Goal: Information Seeking & Learning: Learn about a topic

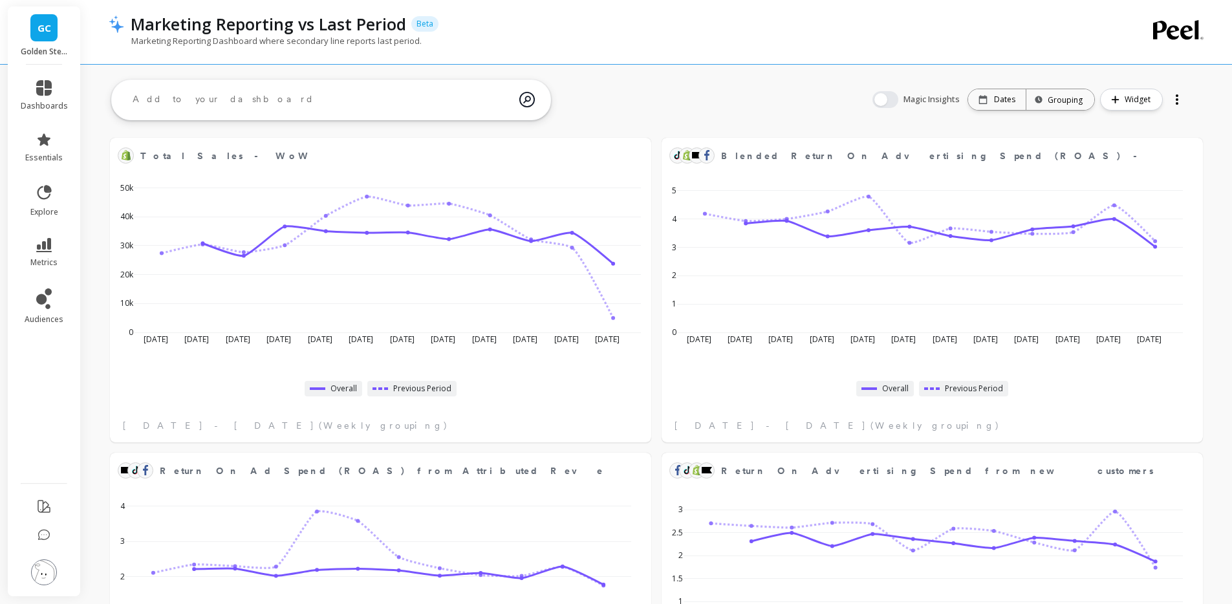
click at [495, 27] on div "Marketing Reporting vs Last Period Beta" at bounding box center [612, 24] width 976 height 22
click at [495, 24] on div "Marketing Reporting vs Last Period Beta" at bounding box center [612, 24] width 976 height 22
click at [41, 85] on icon at bounding box center [44, 88] width 16 height 16
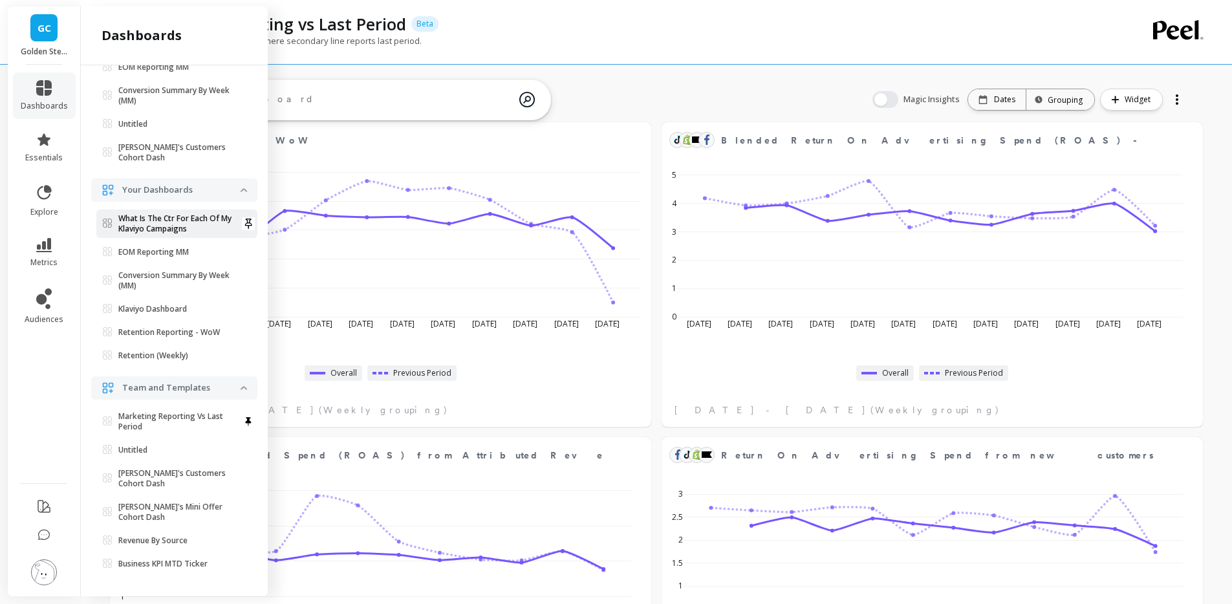
scroll to position [18, 0]
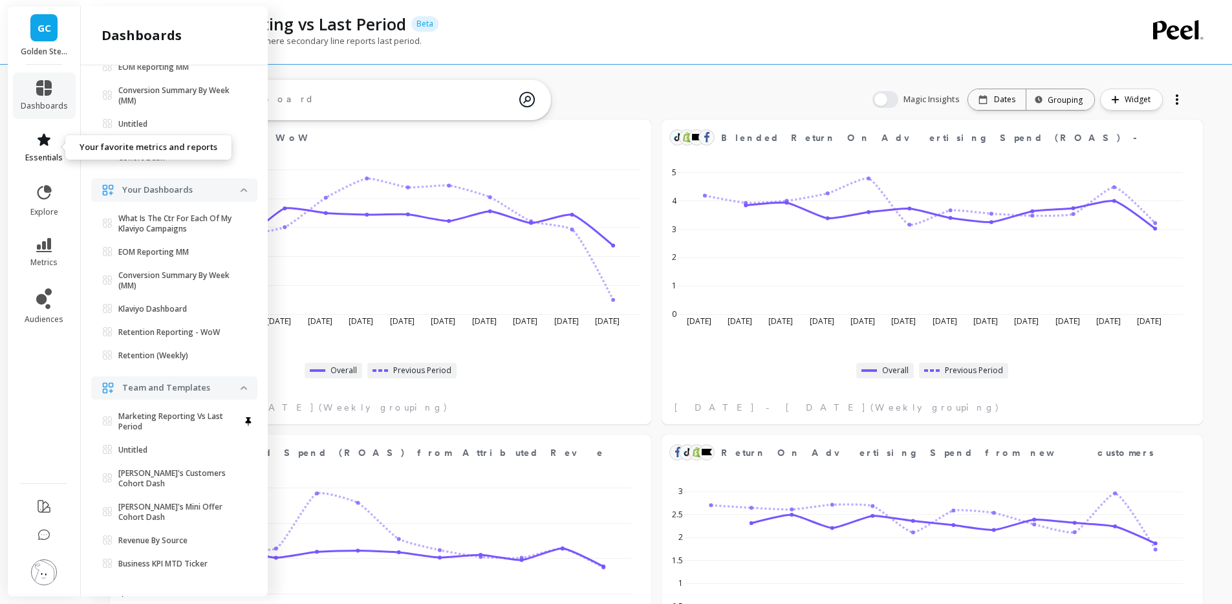
click at [48, 153] on span "essentials" at bounding box center [44, 158] width 38 height 10
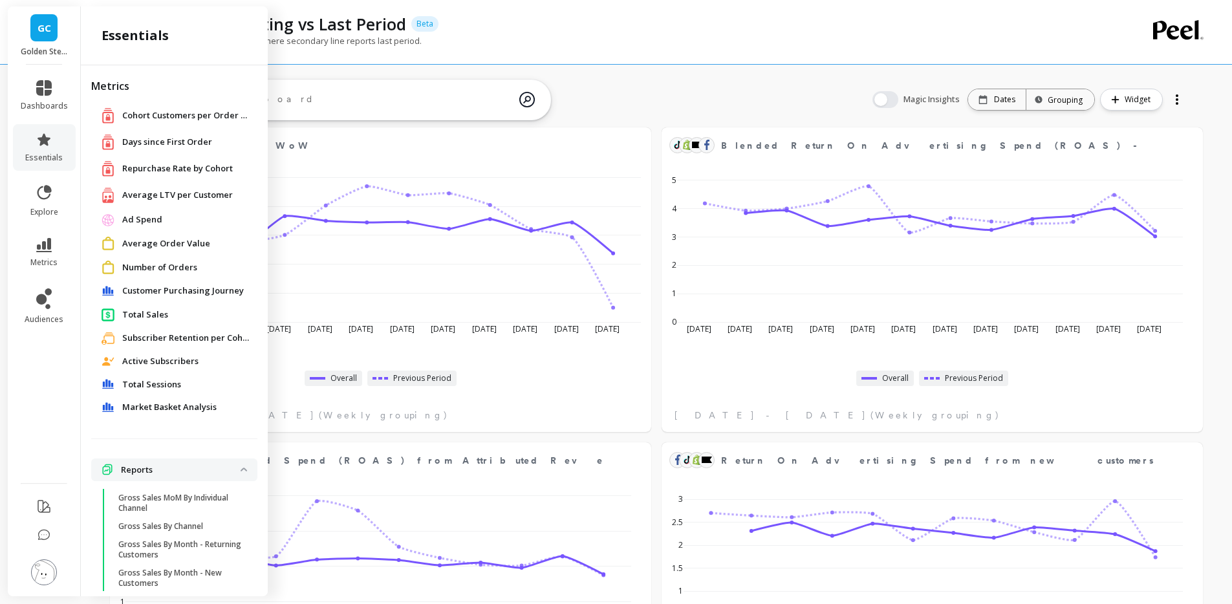
scroll to position [0, 0]
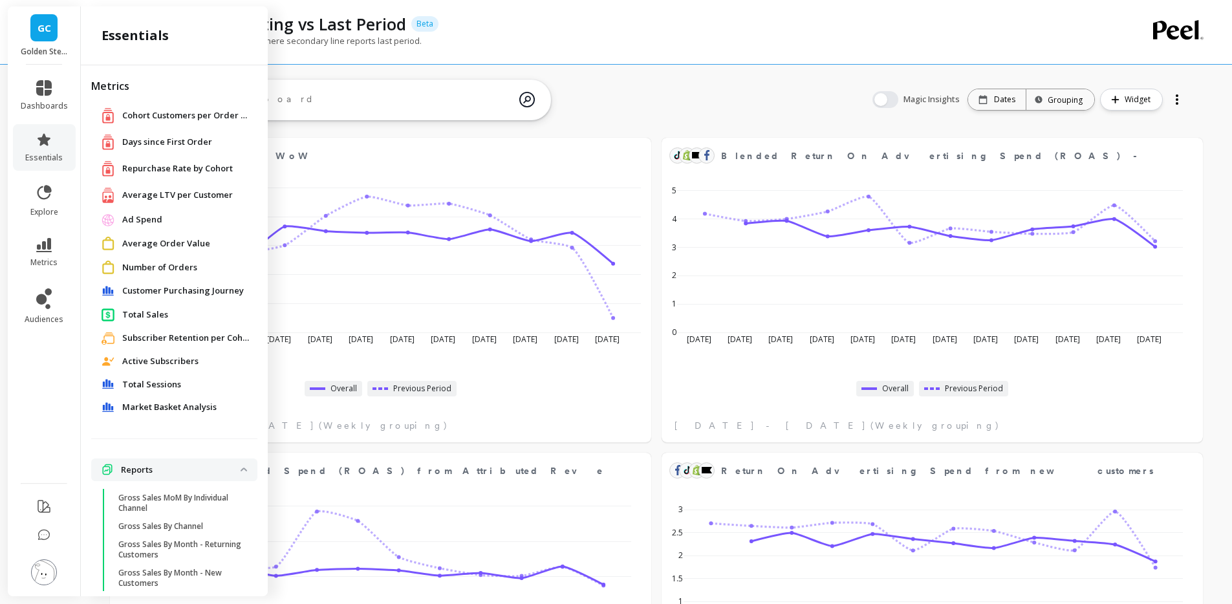
click at [175, 405] on span "Market Basket Analysis" at bounding box center [169, 407] width 94 height 13
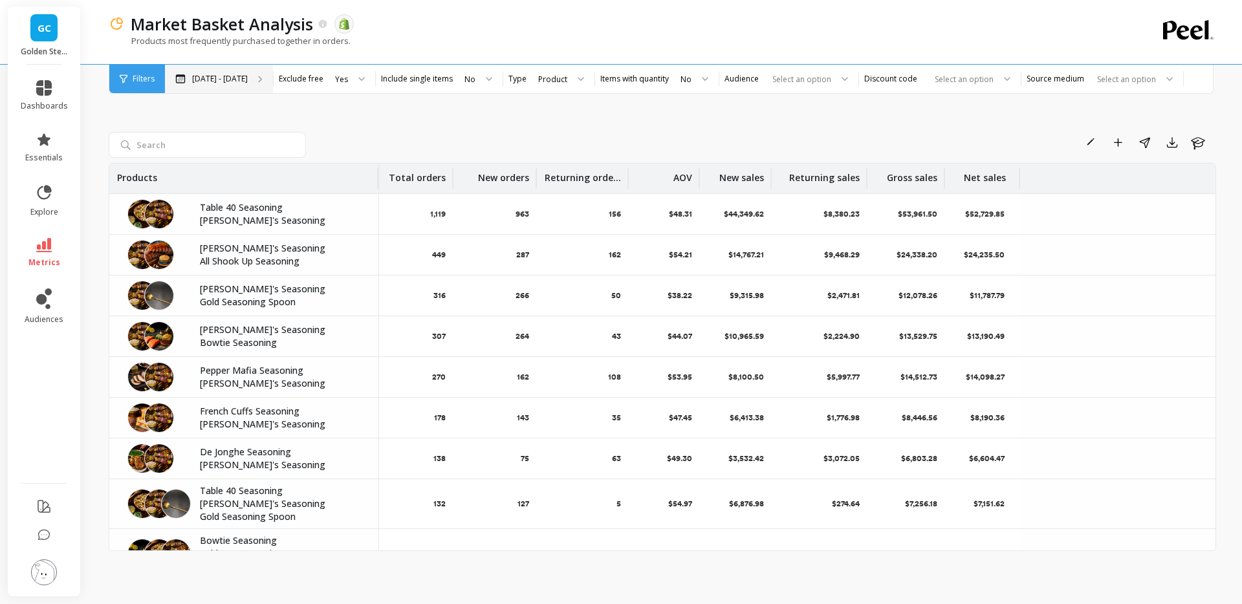
click at [248, 83] on div "[DATE] - [DATE]" at bounding box center [219, 79] width 108 height 28
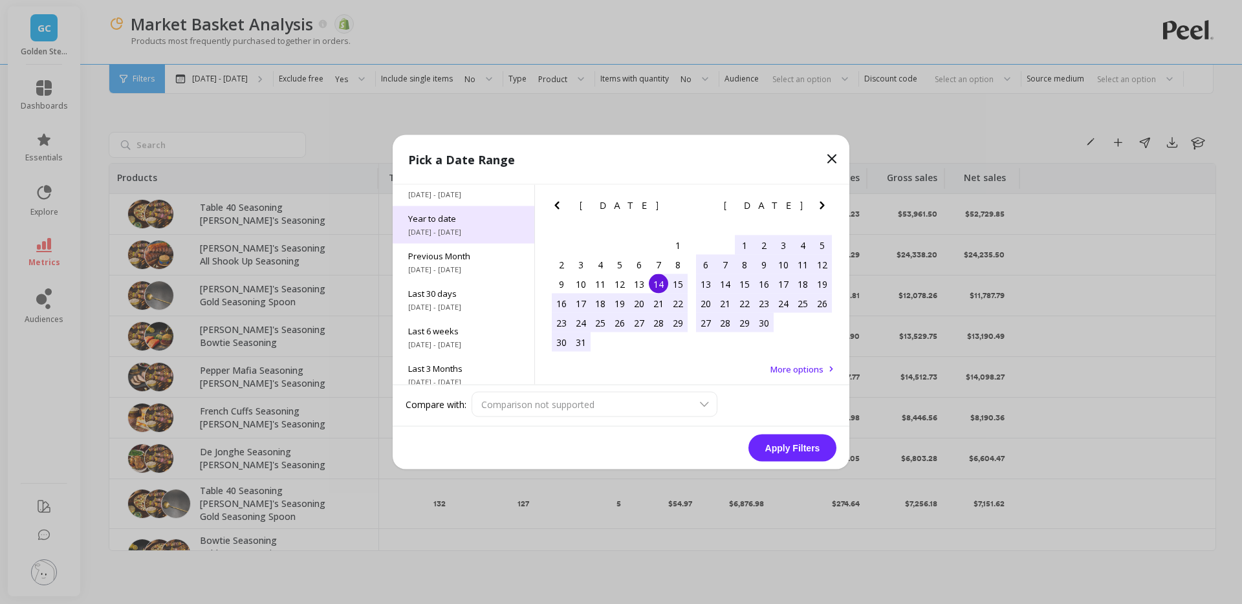
scroll to position [17, 0]
click at [477, 337] on div "Last 6 weeks 7/28/2025 - 9/14/2025" at bounding box center [464, 337] width 142 height 38
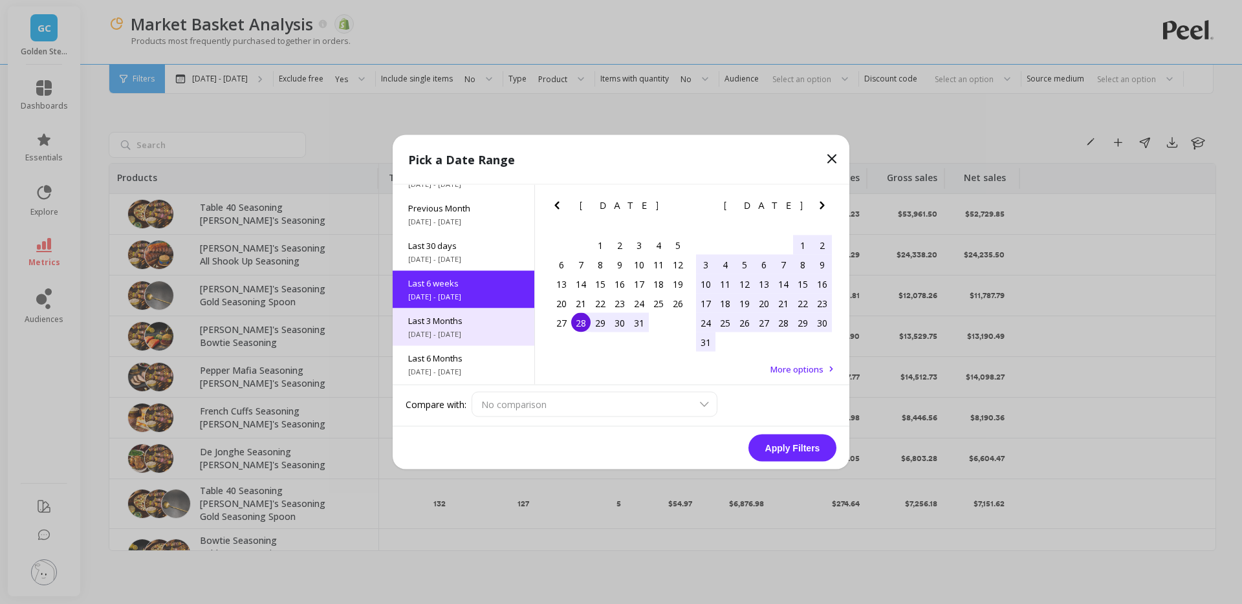
scroll to position [69, 0]
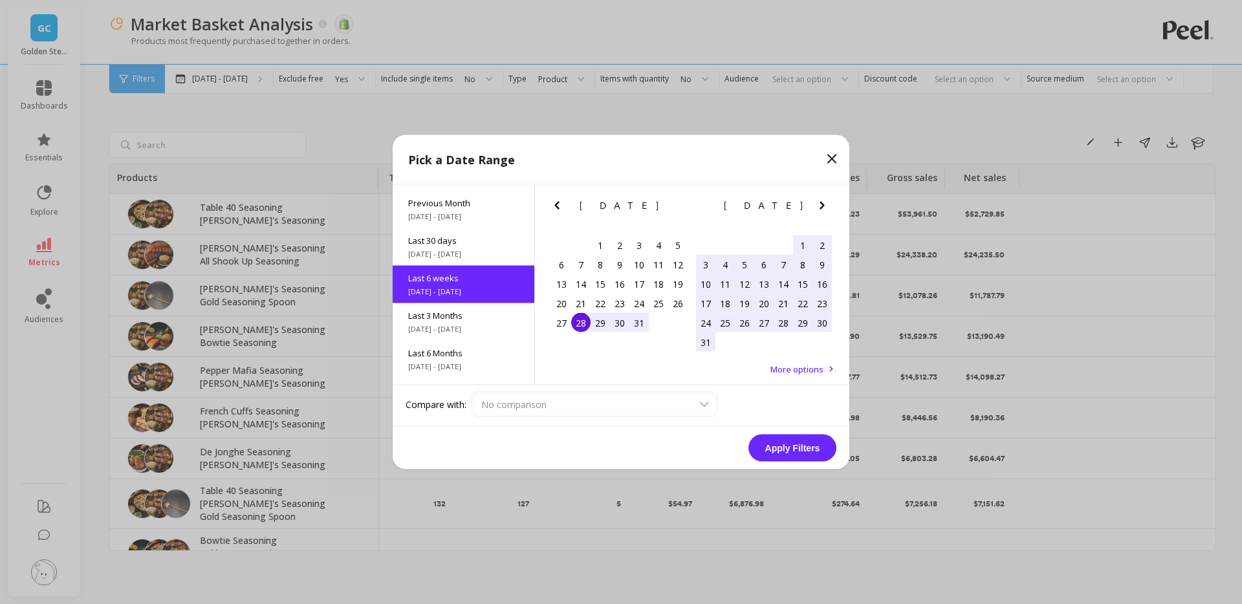
click at [790, 442] on button "Apply Filters" at bounding box center [792, 448] width 88 height 27
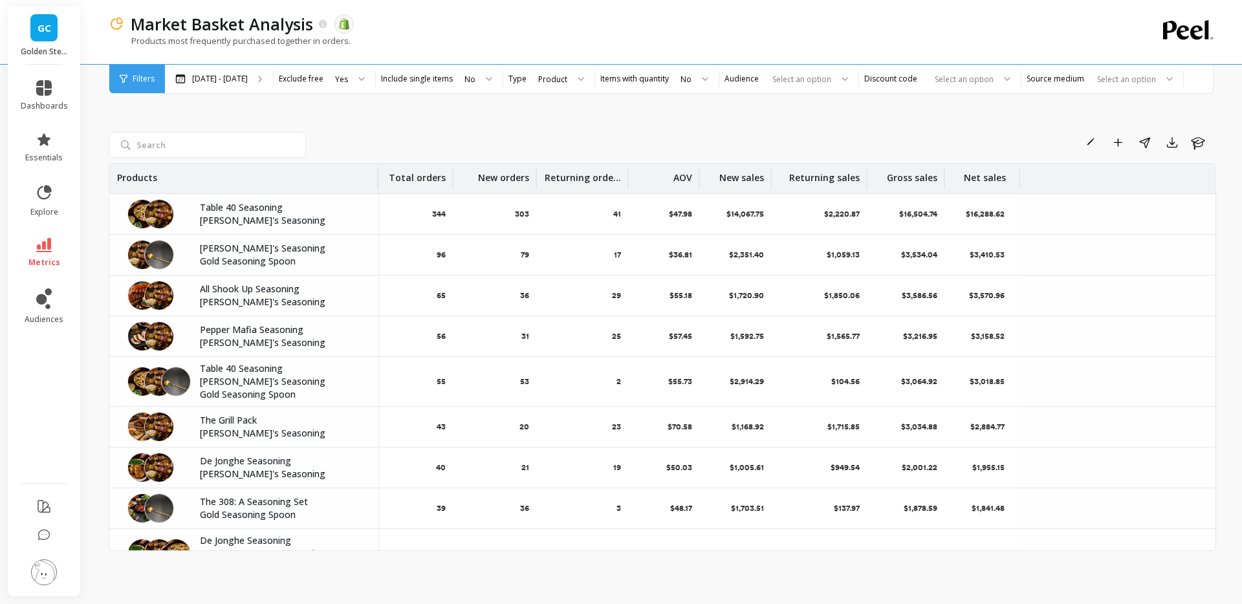
click at [375, 101] on div "Rename Add to Dashboard Share Export Learn Products Total orders New orders Ret…" at bounding box center [662, 328] width 1107 height 520
click at [225, 81] on p "Jul 28 - Sep 14" at bounding box center [220, 79] width 56 height 10
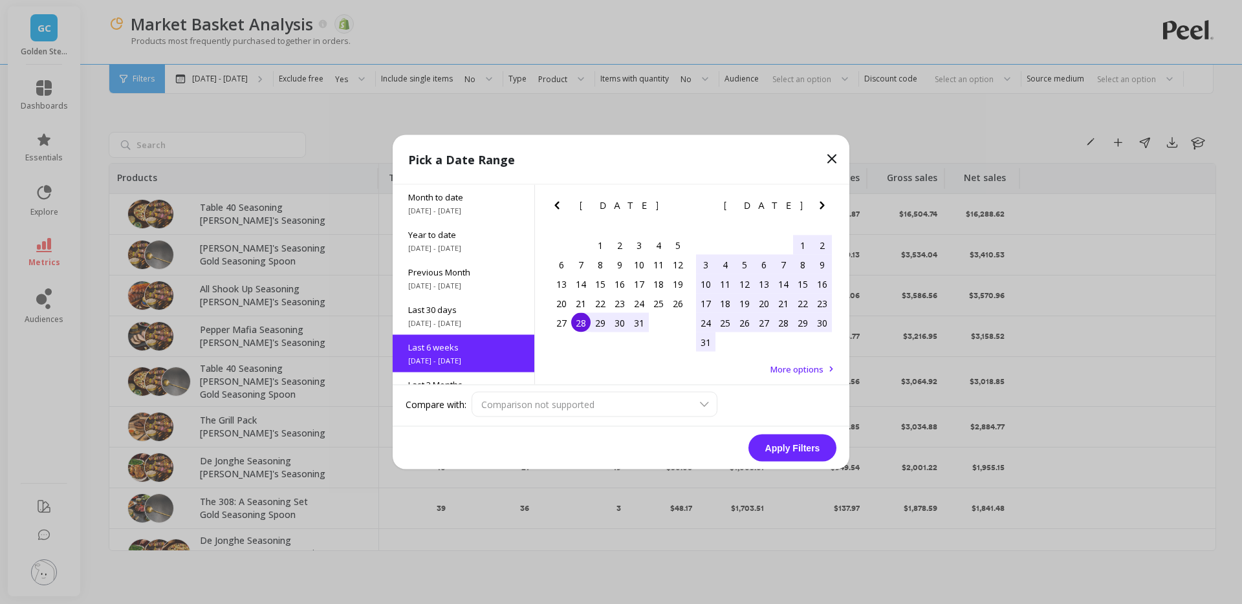
scroll to position [69, 0]
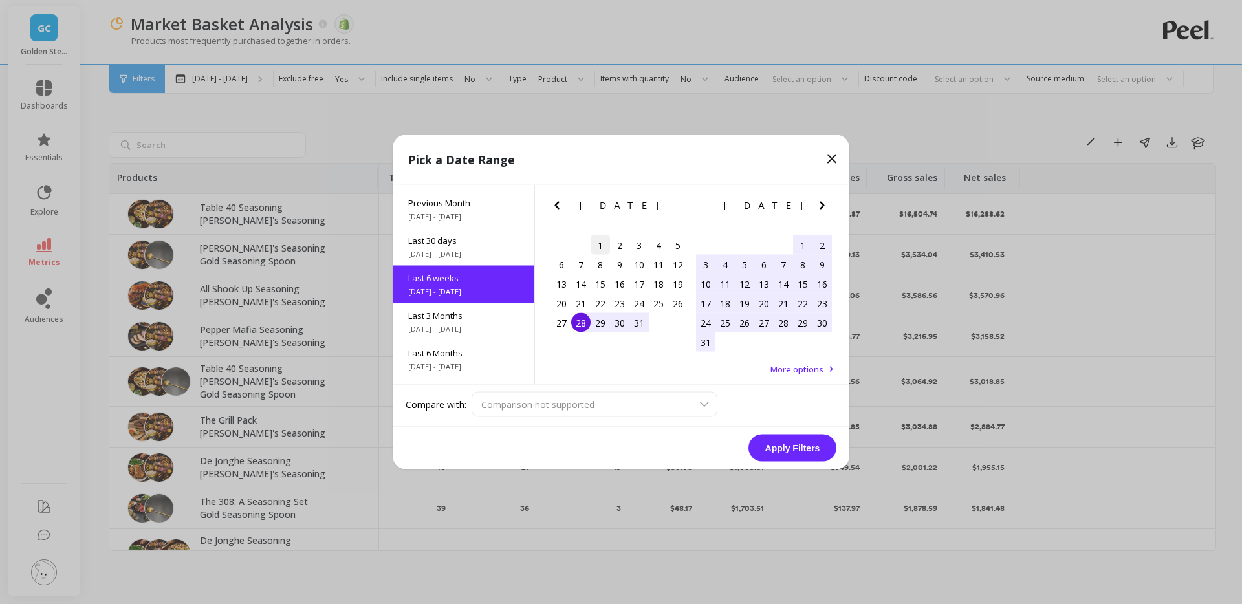
click at [600, 244] on div "1" at bounding box center [599, 244] width 19 height 19
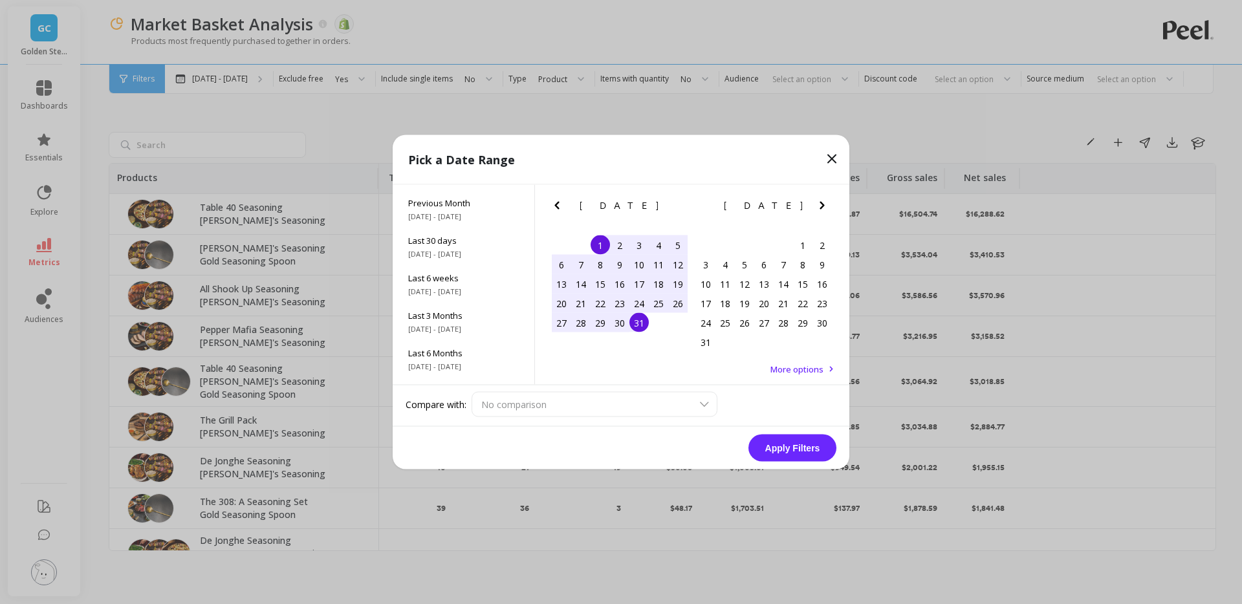
click at [639, 320] on div "31" at bounding box center [638, 322] width 19 height 19
click at [805, 443] on button "Apply Filters" at bounding box center [792, 448] width 88 height 27
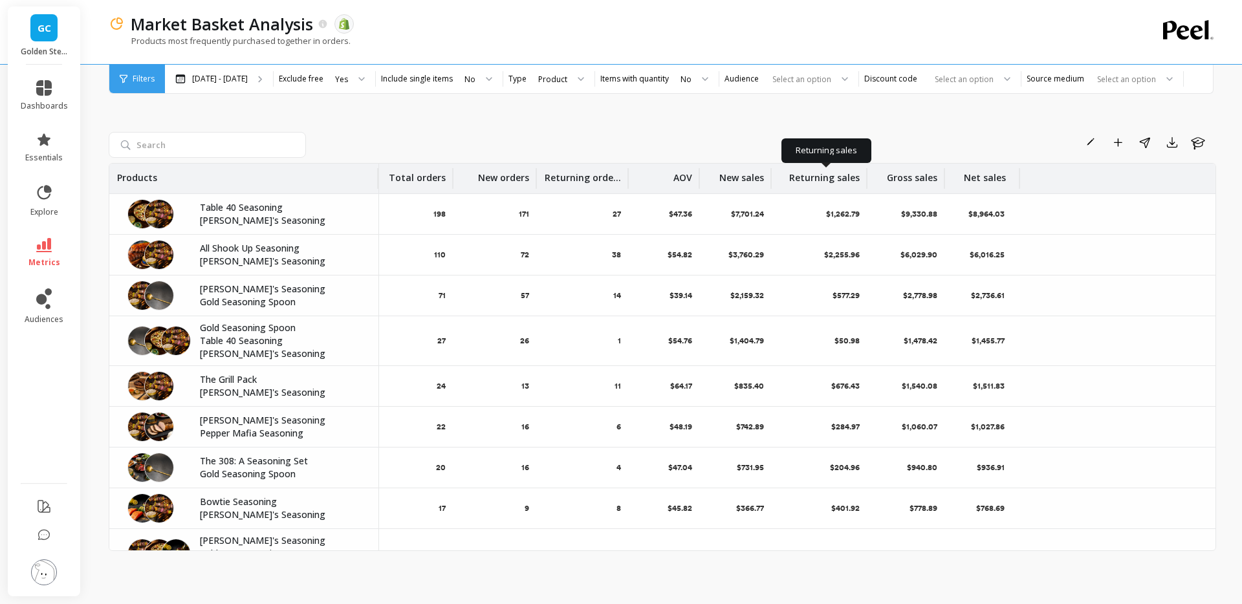
click at [812, 172] on p "Returning sales" at bounding box center [824, 174] width 70 height 21
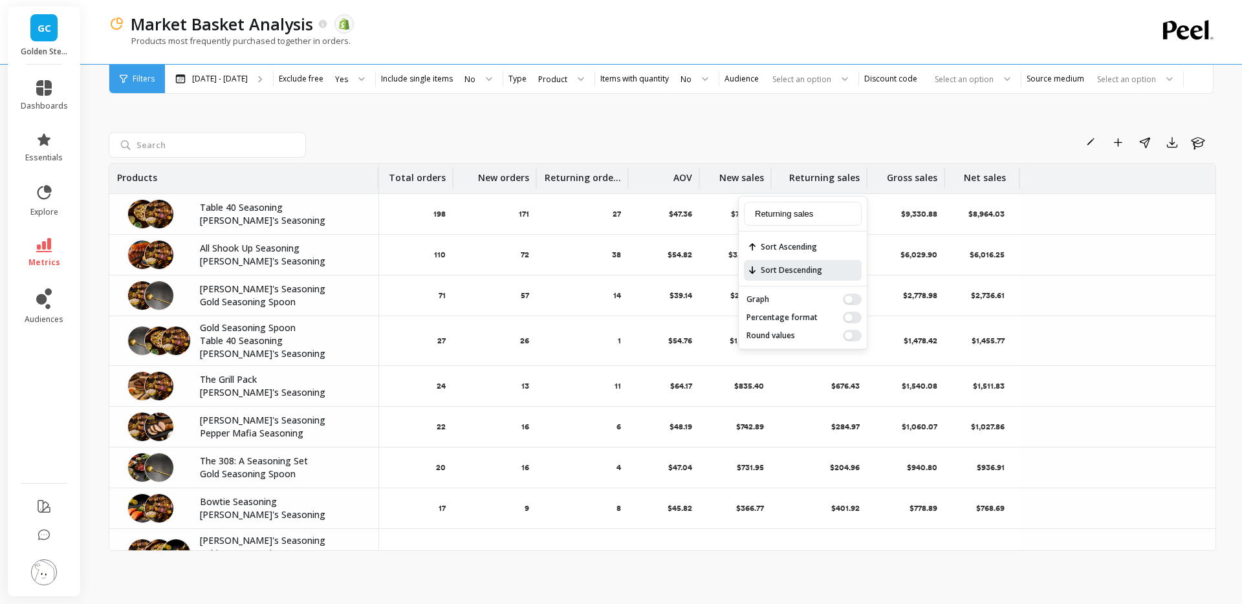
click at [793, 266] on span "Sort Descending" at bounding box center [803, 270] width 118 height 21
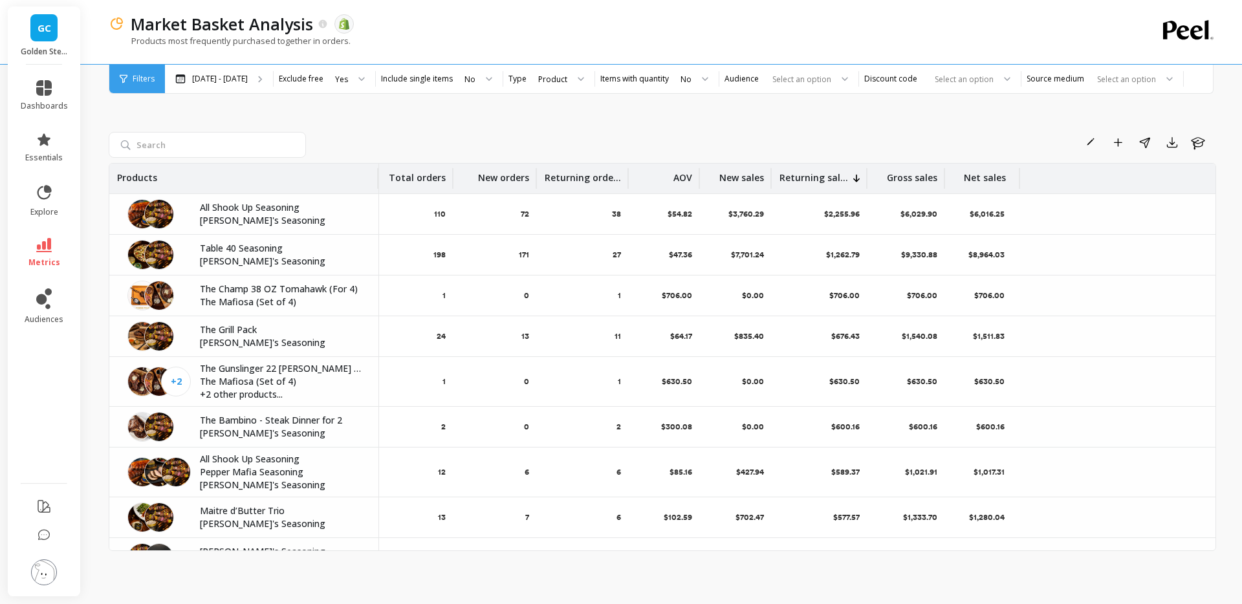
click at [202, 117] on div "Rename Add to Dashboard Share Export Learn Products Total orders New orders Ret…" at bounding box center [662, 328] width 1107 height 520
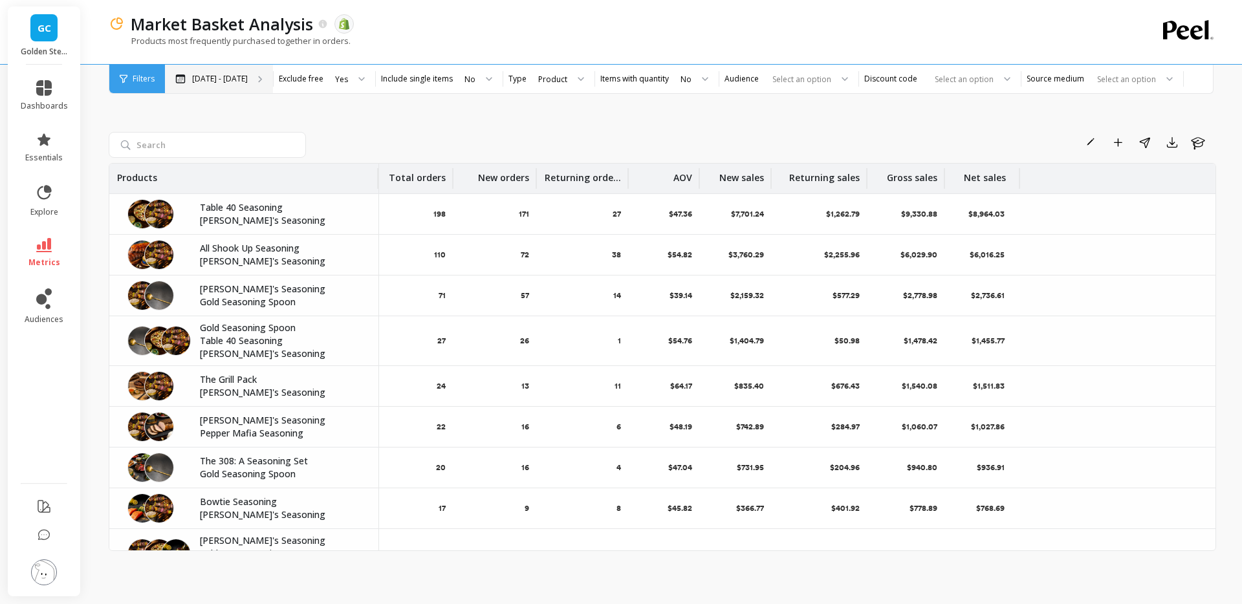
click at [228, 72] on div "Mar 14 - Sep 14" at bounding box center [219, 79] width 108 height 28
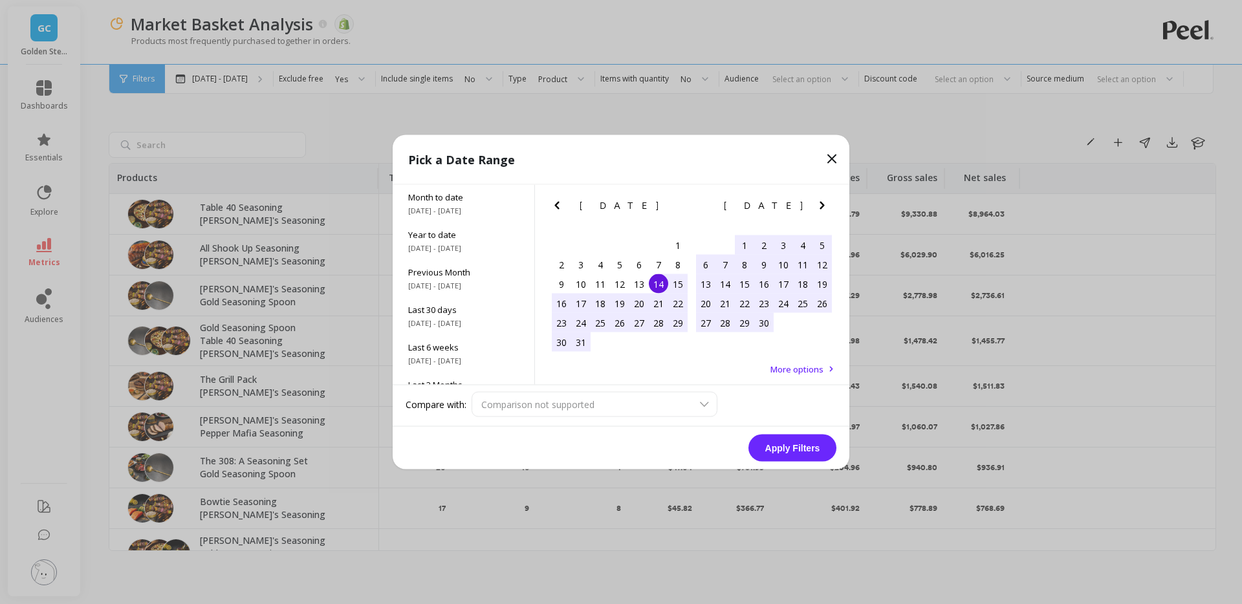
click at [739, 241] on div "1" at bounding box center [744, 244] width 19 height 19
drag, startPoint x: 762, startPoint y: 316, endPoint x: 770, endPoint y: 317, distance: 8.4
click at [762, 317] on div "30" at bounding box center [763, 322] width 19 height 19
click at [793, 447] on button "Apply Filters" at bounding box center [792, 448] width 88 height 27
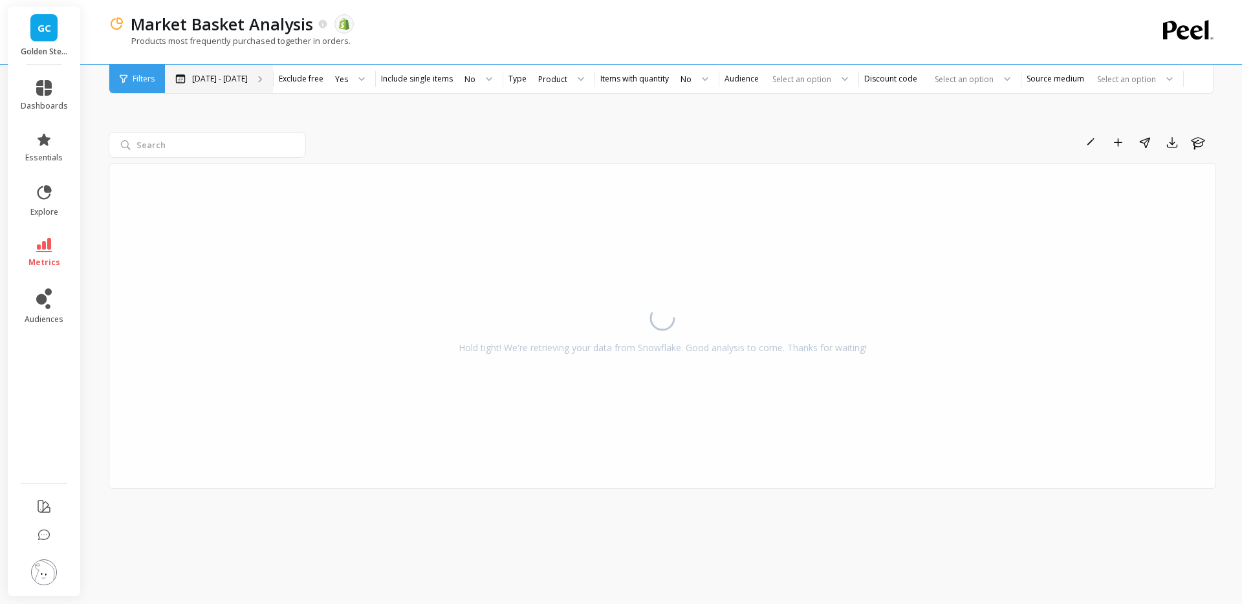
click at [237, 76] on p "Apr 1 - Apr 30" at bounding box center [220, 79] width 56 height 10
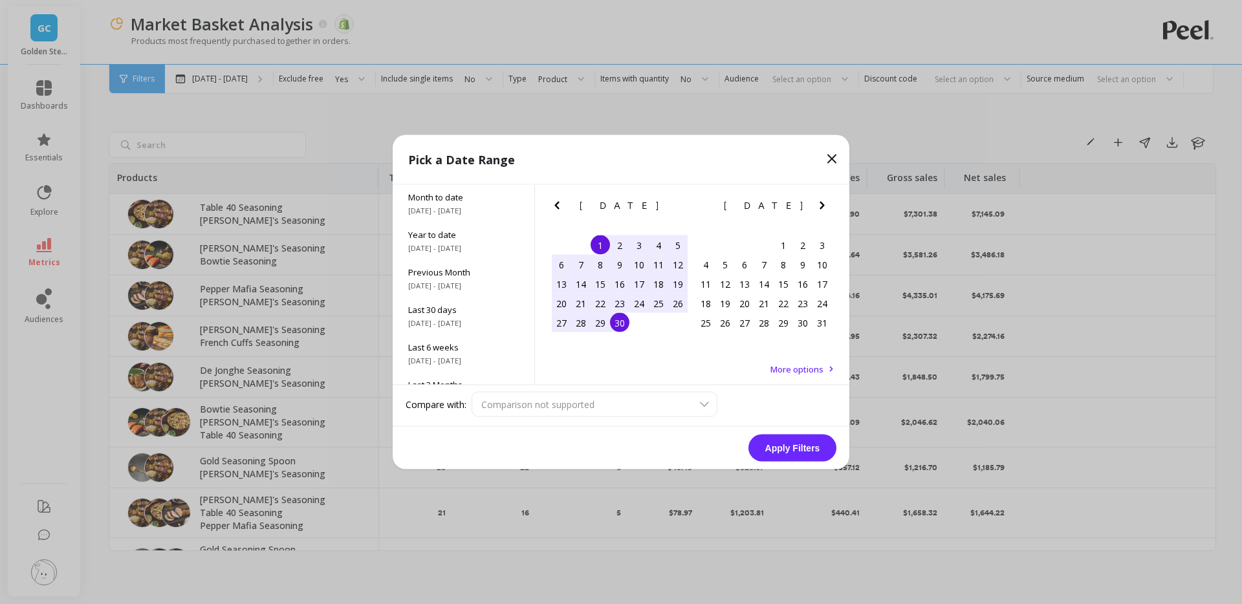
click at [694, 406] on div "Comparison not supported" at bounding box center [653, 404] width 365 height 25
click at [780, 375] on div "April 2025 Su Mo Tu We Th Fr Sa 30 31 1 2 3 4 5 6 7 8 9 10 11 12 13 14 15 16 17…" at bounding box center [692, 285] width 314 height 200
click at [786, 370] on span "More options" at bounding box center [796, 369] width 53 height 12
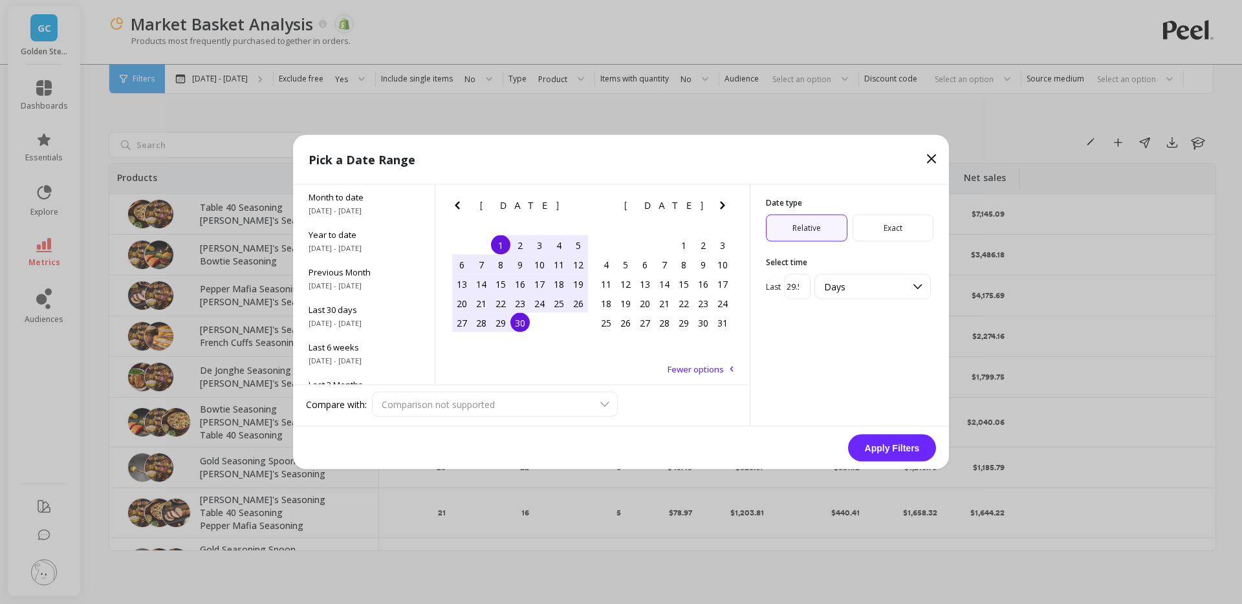
click at [931, 159] on icon at bounding box center [931, 159] width 8 height 8
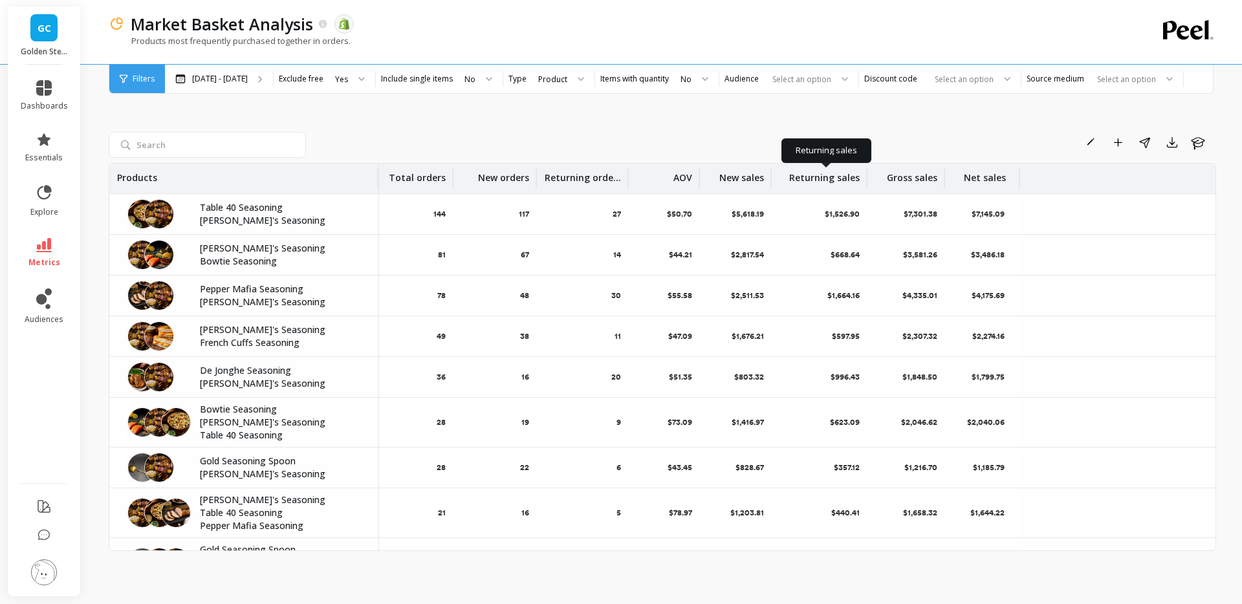
click at [826, 175] on p "Returning sales" at bounding box center [824, 174] width 70 height 21
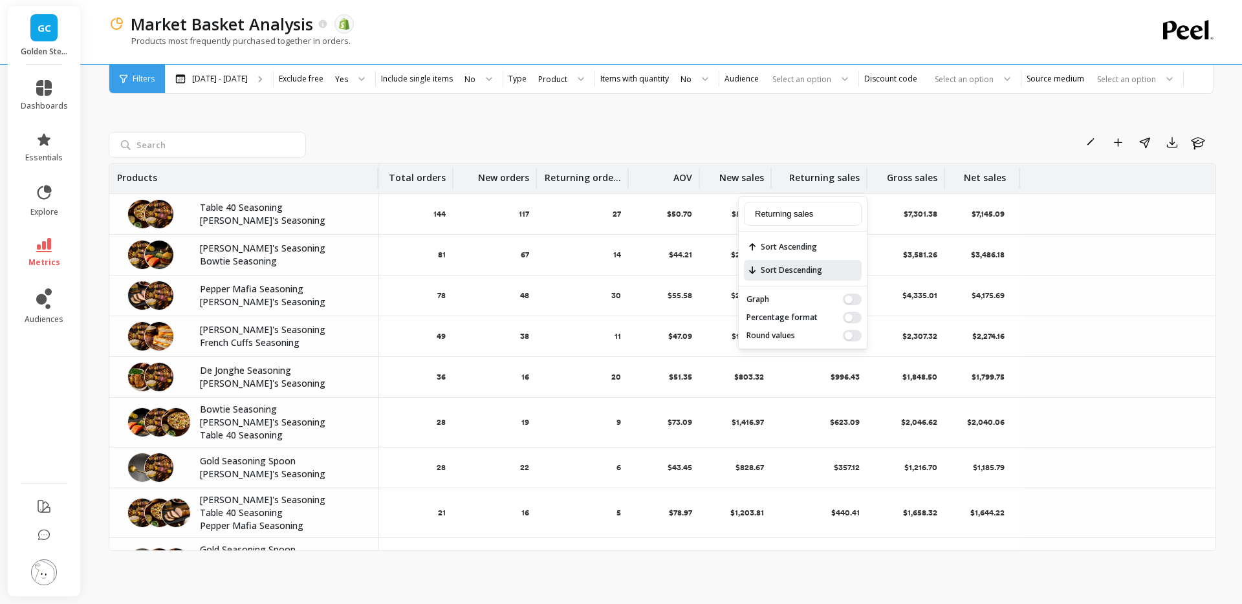
click at [809, 270] on span "Sort Descending" at bounding box center [803, 270] width 118 height 21
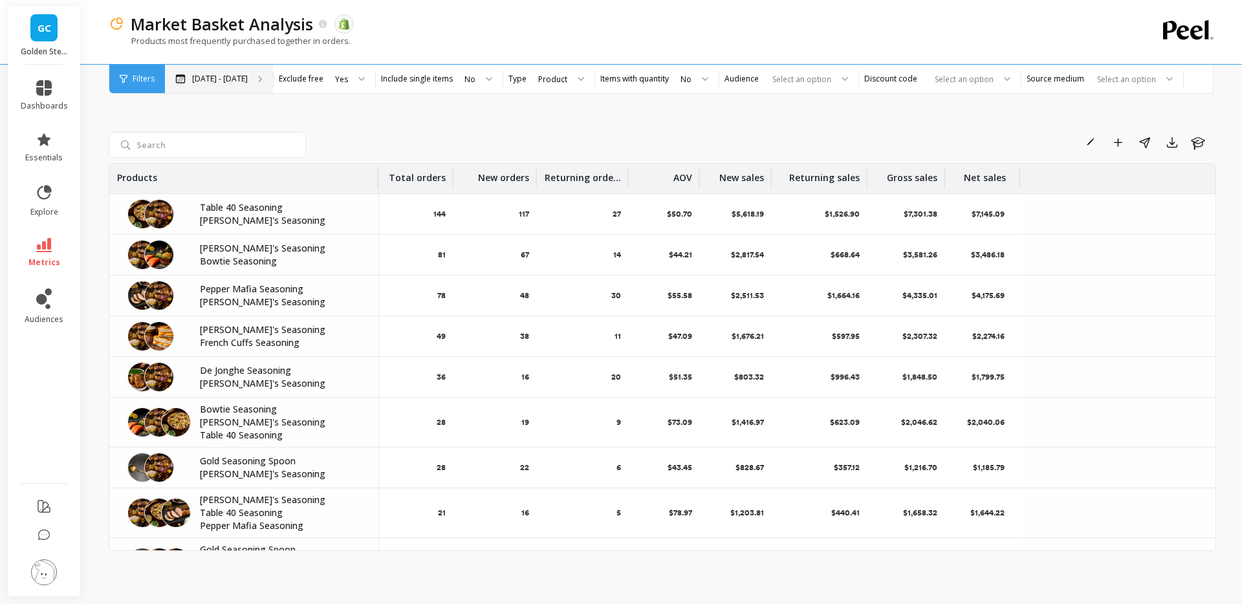
click at [233, 77] on p "Mar 14 - Sep 14" at bounding box center [220, 79] width 56 height 10
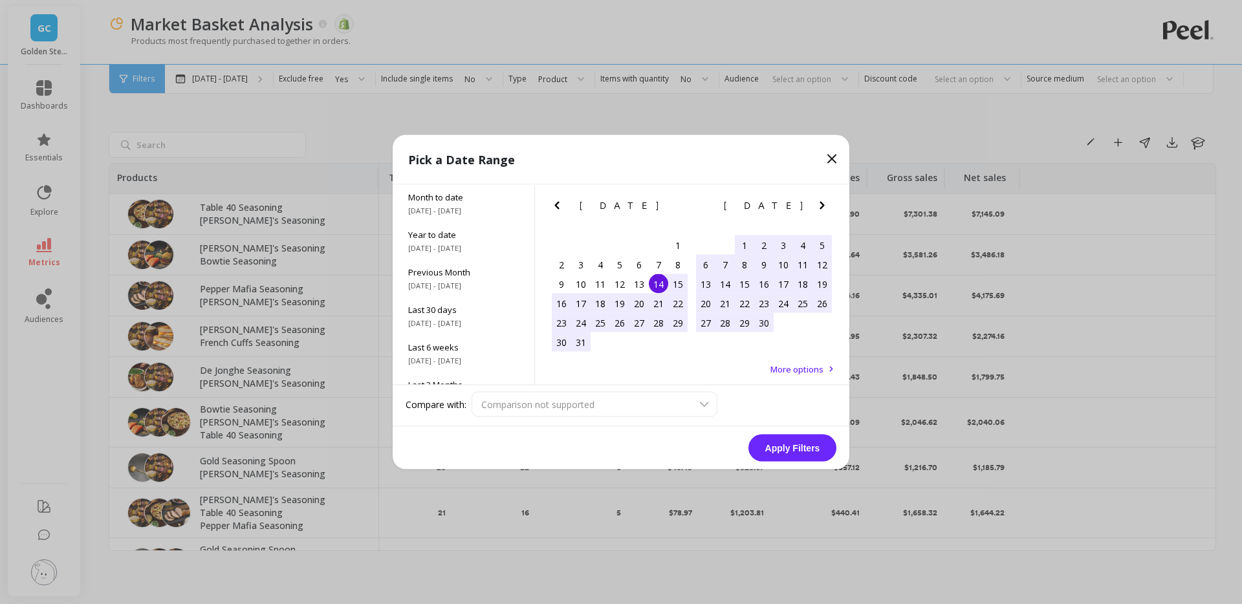
click at [825, 207] on icon "Next Month" at bounding box center [822, 206] width 16 height 16
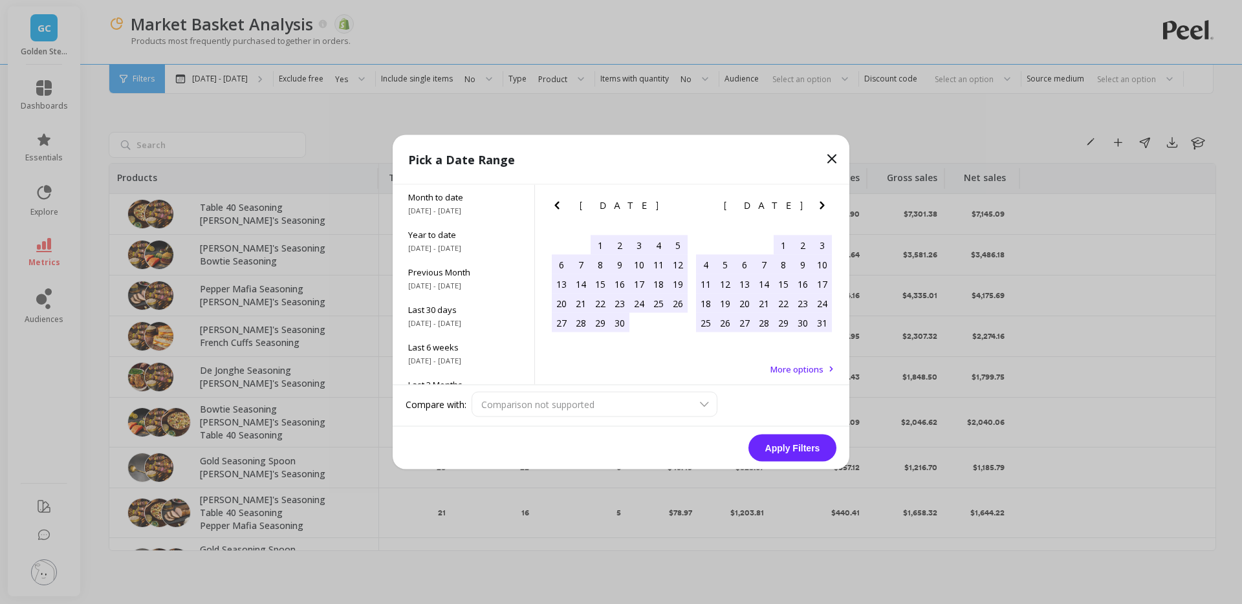
click at [825, 207] on icon "Next Month" at bounding box center [822, 206] width 16 height 16
click at [475, 212] on span "9/1/2025 - 9/14/2025" at bounding box center [463, 211] width 111 height 10
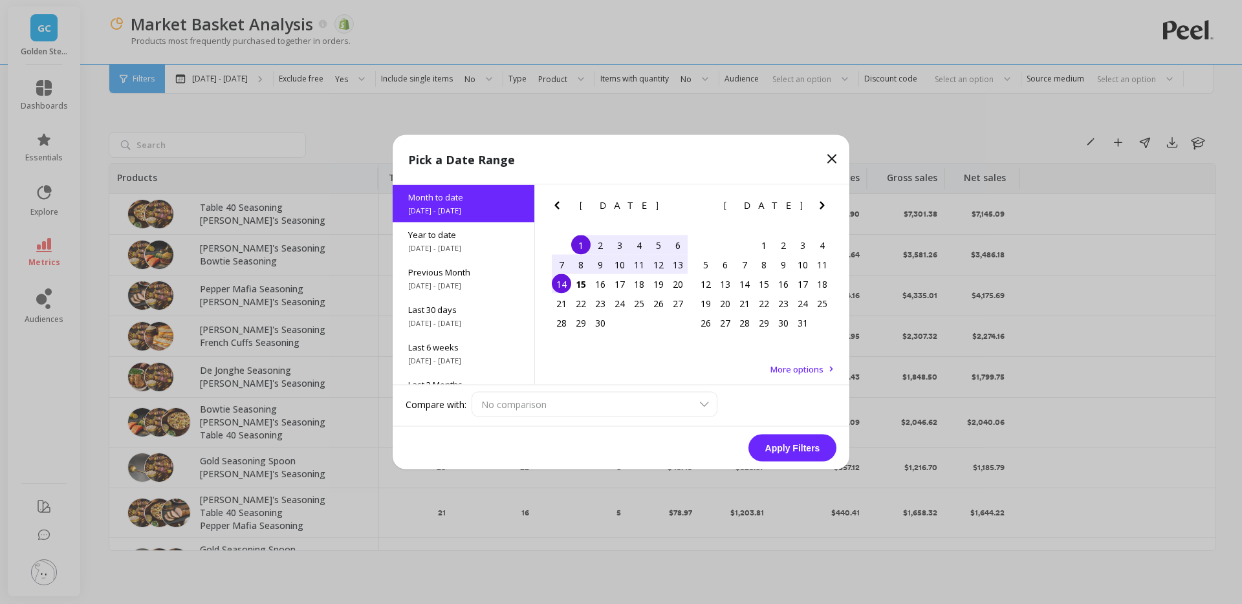
click at [789, 439] on button "Apply Filters" at bounding box center [792, 448] width 88 height 27
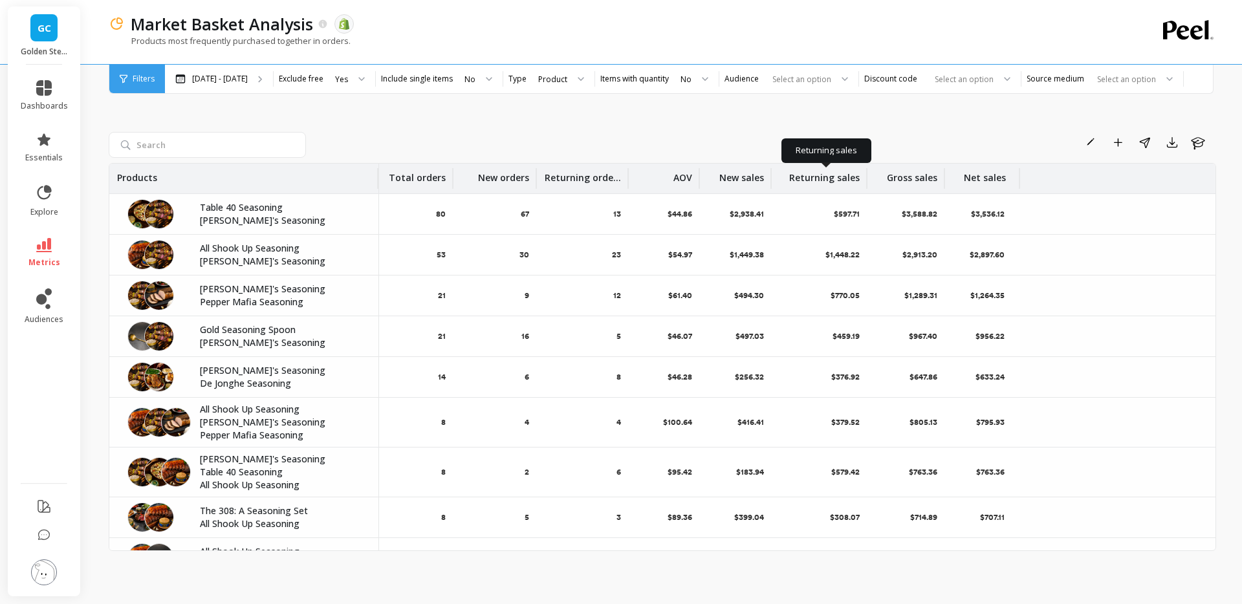
click at [815, 175] on p "Returning sales" at bounding box center [824, 174] width 70 height 21
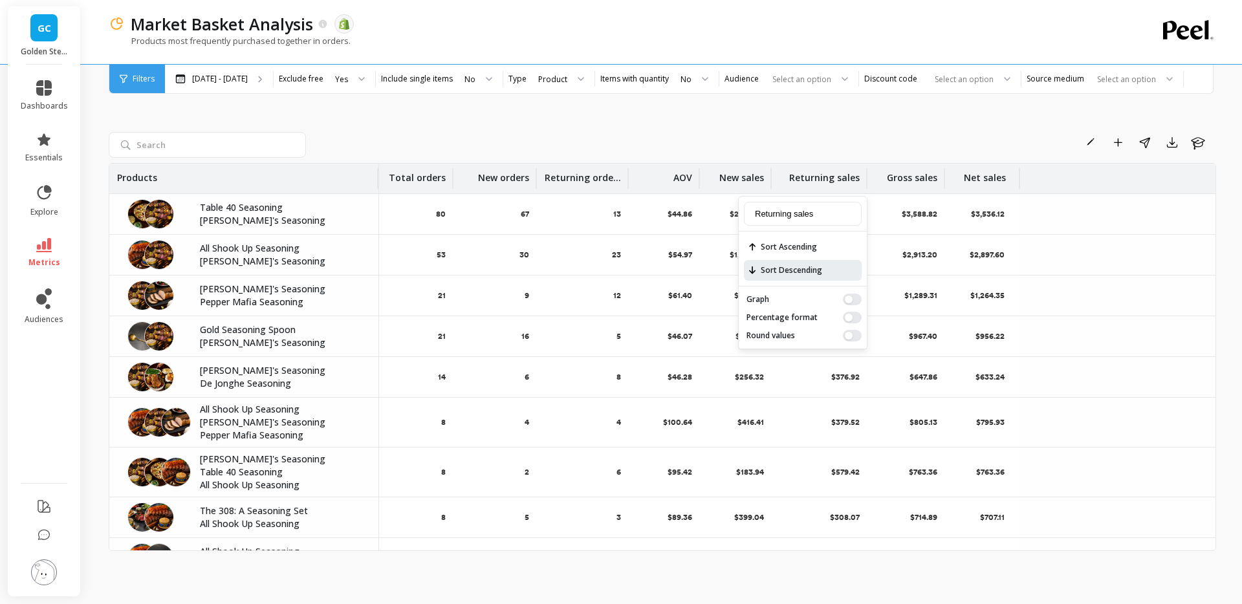
click at [808, 266] on span "Sort Descending" at bounding box center [803, 270] width 118 height 21
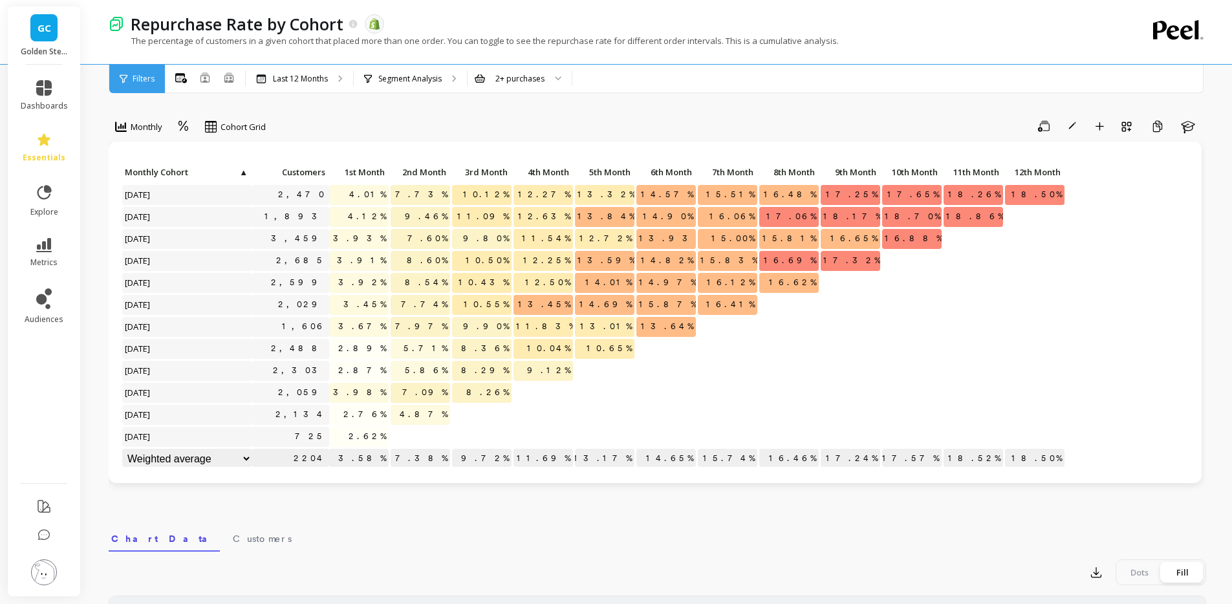
scroll to position [1, 0]
drag, startPoint x: 382, startPoint y: 210, endPoint x: 369, endPoint y: 211, distance: 13.6
click at [369, 211] on span "4.12%" at bounding box center [366, 215] width 43 height 19
drag, startPoint x: 355, startPoint y: 224, endPoint x: 372, endPoint y: 276, distance: 54.4
click at [355, 224] on p "4.12%" at bounding box center [358, 215] width 59 height 19
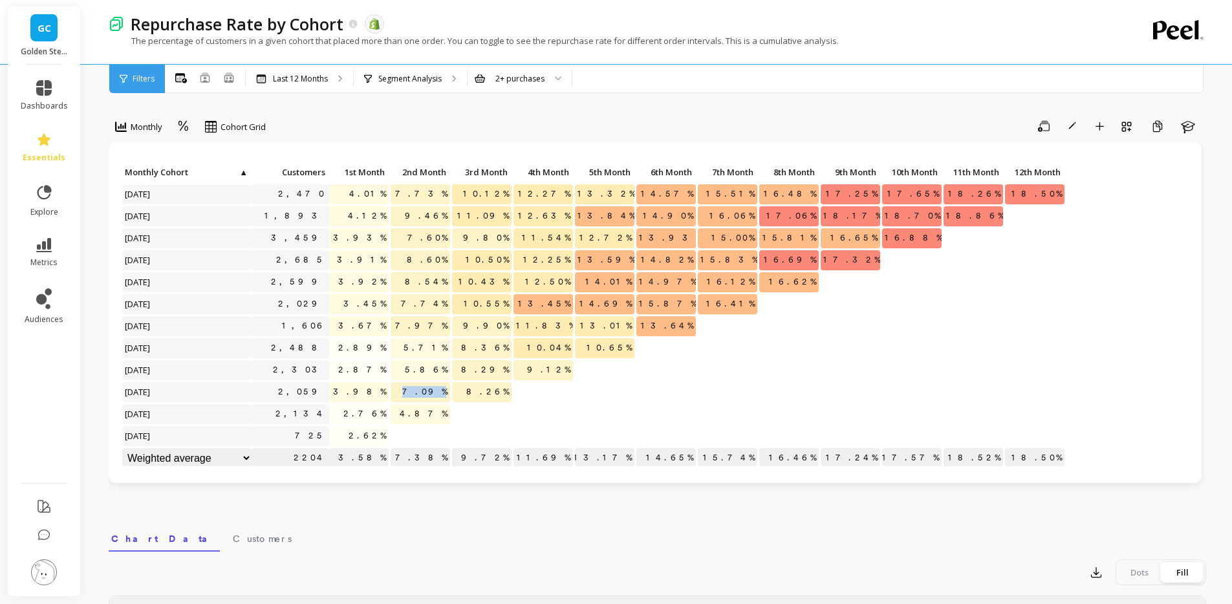
drag, startPoint x: 424, startPoint y: 388, endPoint x: 445, endPoint y: 386, distance: 20.8
click at [445, 386] on span "7.09%" at bounding box center [425, 391] width 50 height 19
click at [445, 387] on span "7.09%" at bounding box center [425, 391] width 50 height 19
click at [421, 151] on div "Click to create an audience 2,470 4.01% 7.73% 10.12% 12.27% 13.32% 14.57% 15.51…" at bounding box center [655, 312] width 1093 height 341
click at [416, 135] on div "Save Rename Add to Dashboard Create a Copy Learn" at bounding box center [740, 126] width 931 height 21
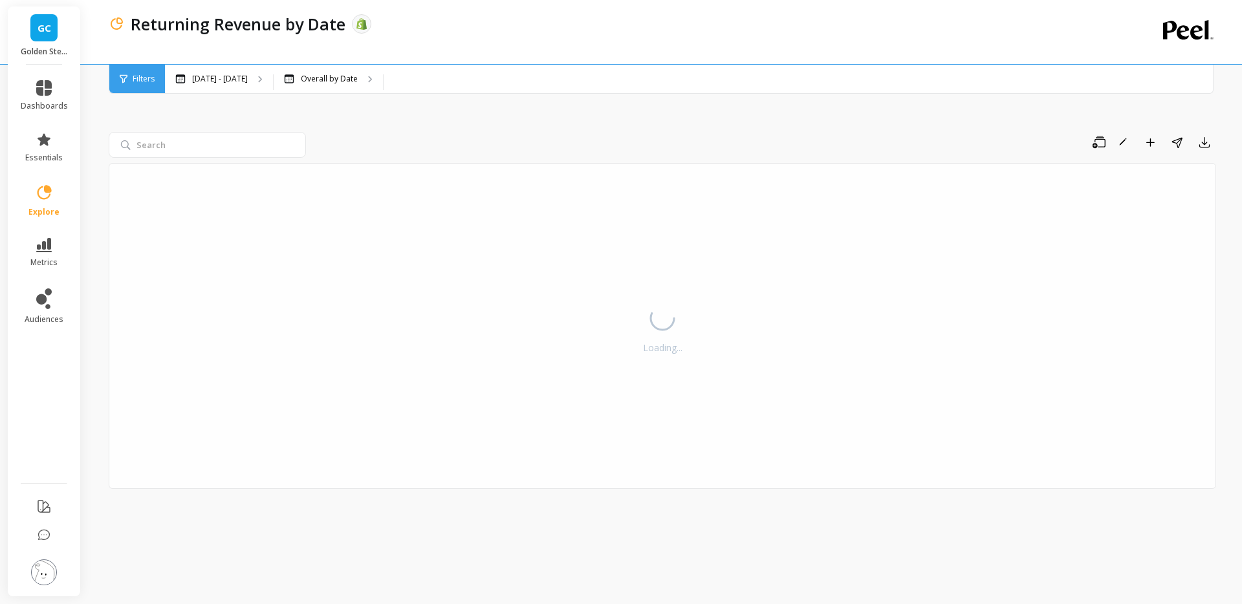
select select "sum"
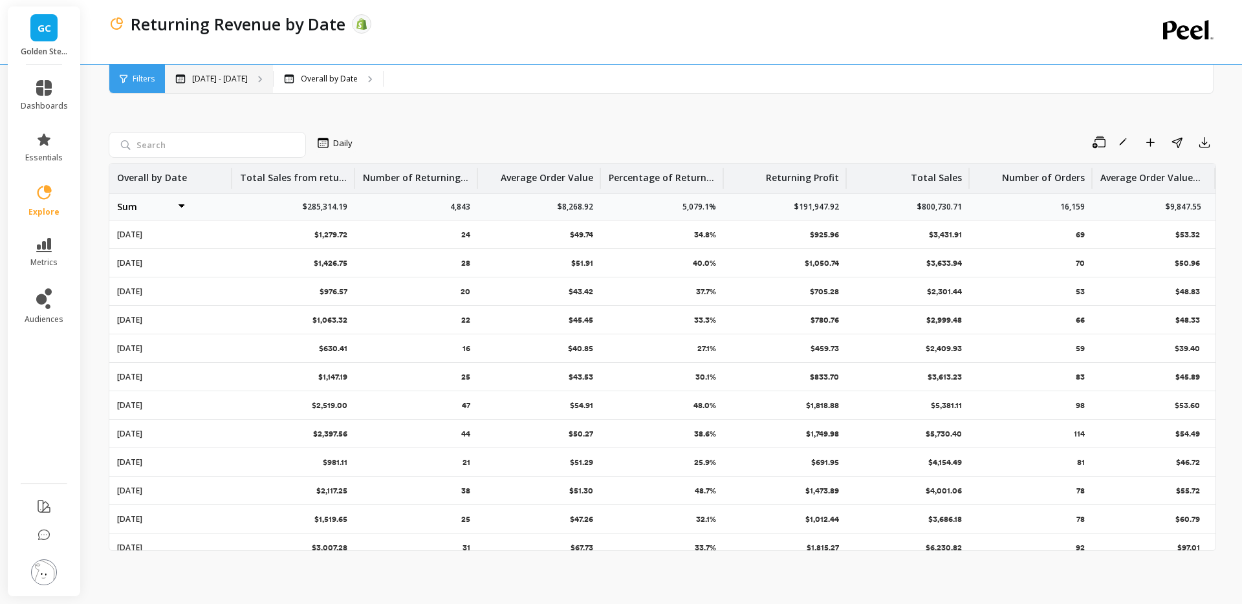
click at [231, 79] on p "[DATE] - [DATE]" at bounding box center [220, 79] width 56 height 10
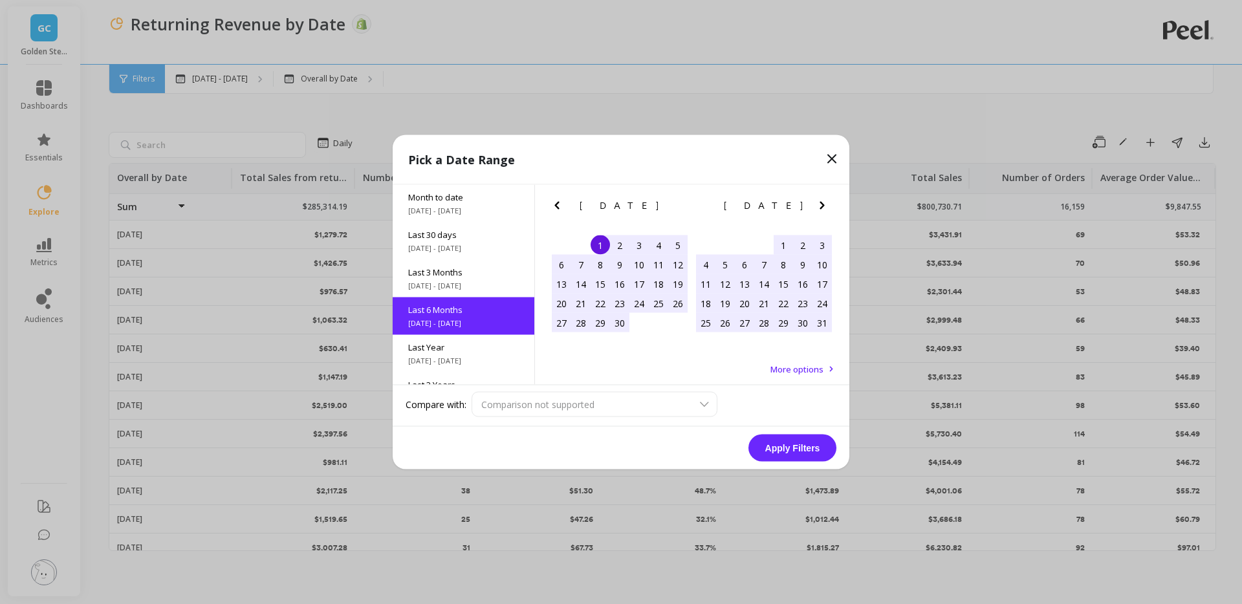
scroll to position [32, 0]
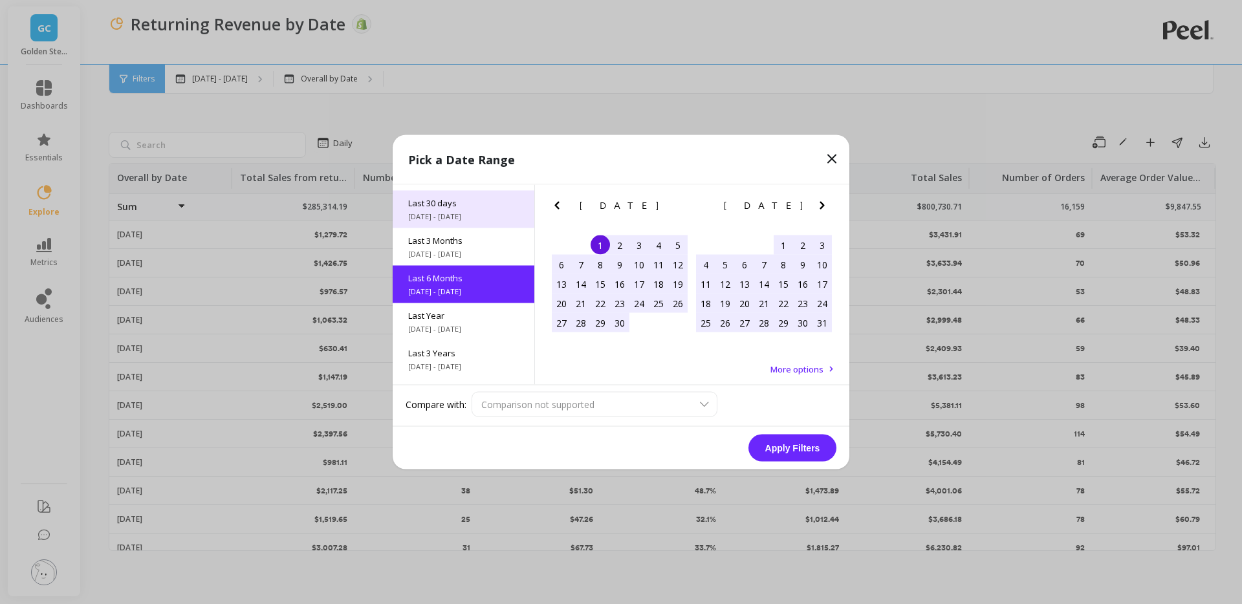
click at [476, 212] on span "[DATE] - [DATE]" at bounding box center [463, 216] width 111 height 10
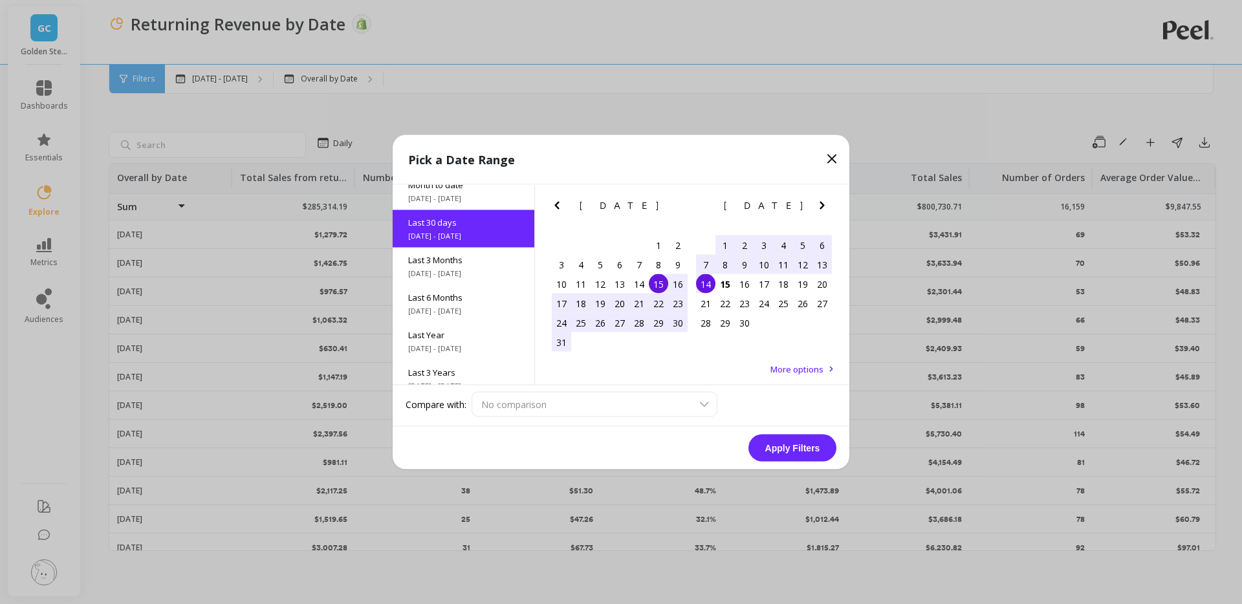
scroll to position [0, 0]
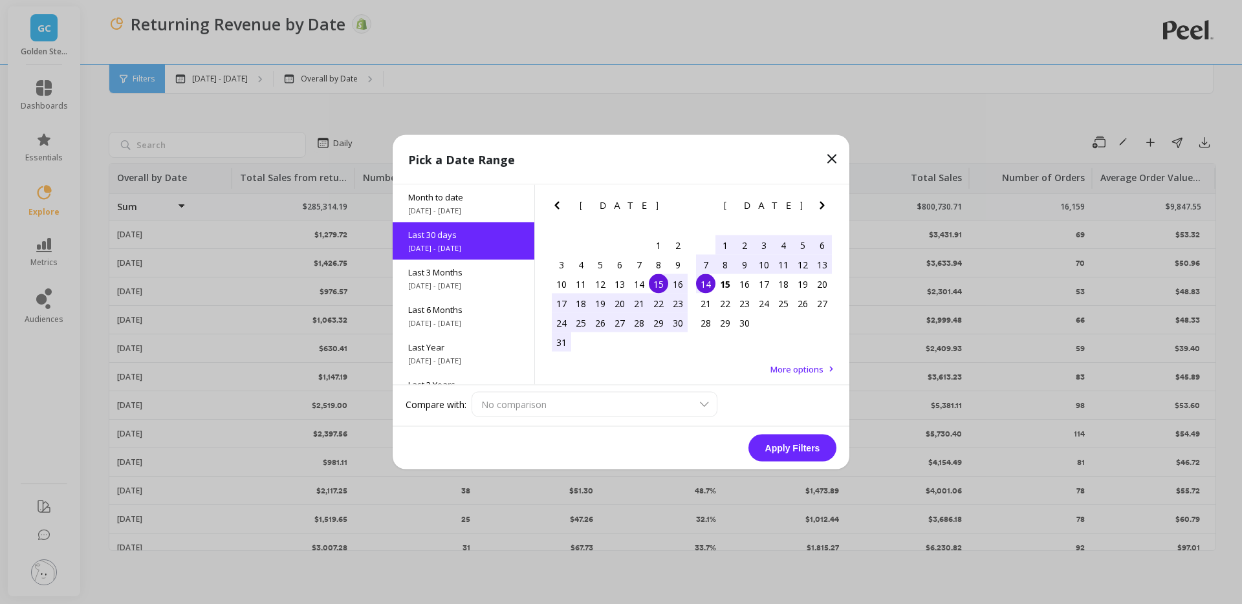
click at [799, 448] on button "Apply Filters" at bounding box center [792, 448] width 88 height 27
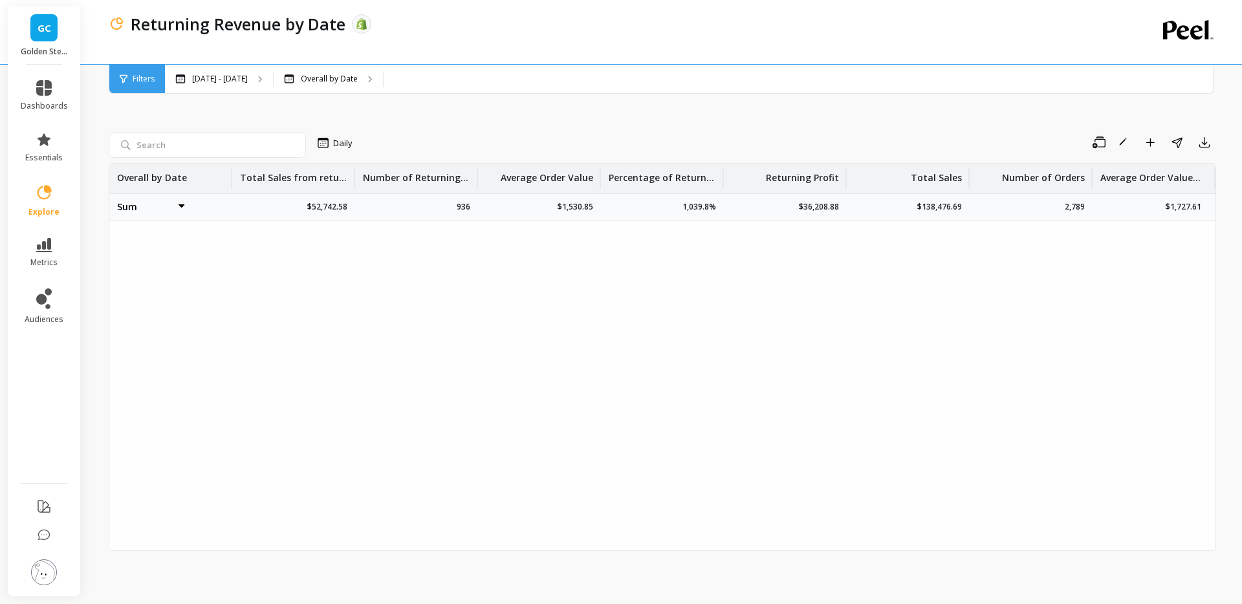
select select "sum"
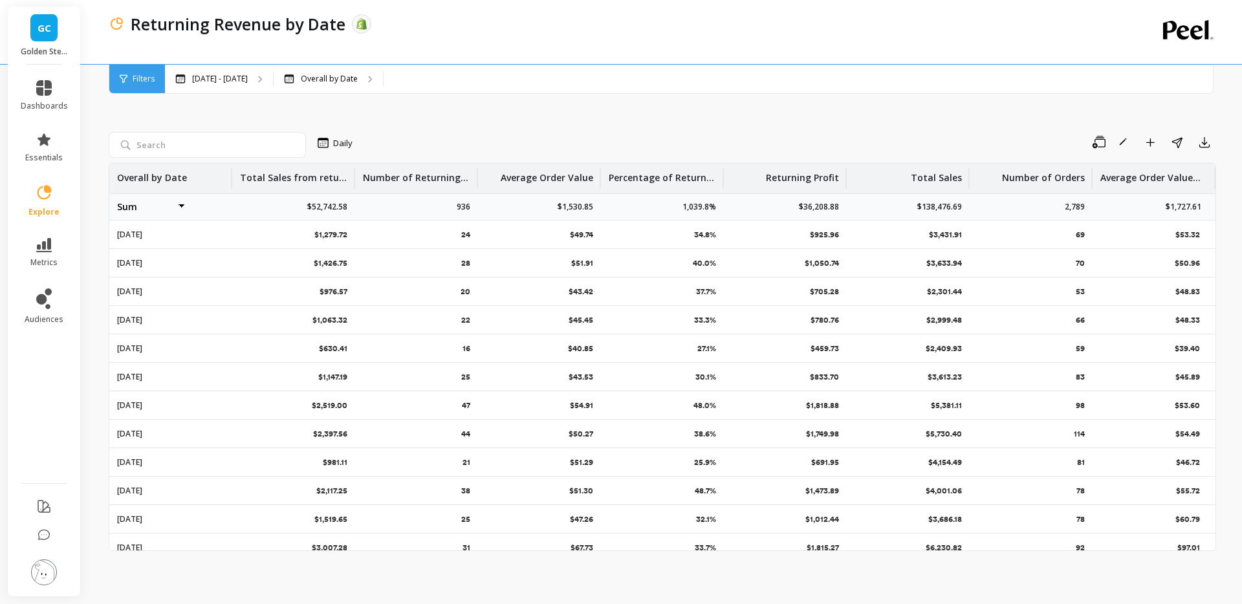
click at [187, 207] on select "Average Sum [PERSON_NAME]" at bounding box center [156, 207] width 78 height 26
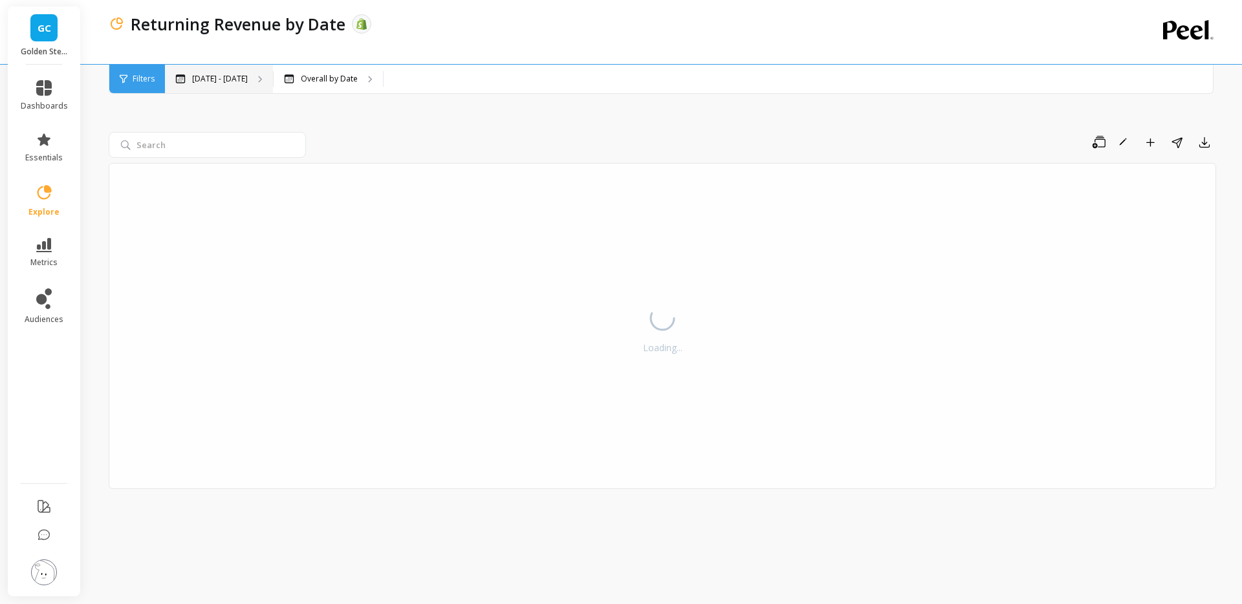
select select "sum"
